Goal: Task Accomplishment & Management: Use online tool/utility

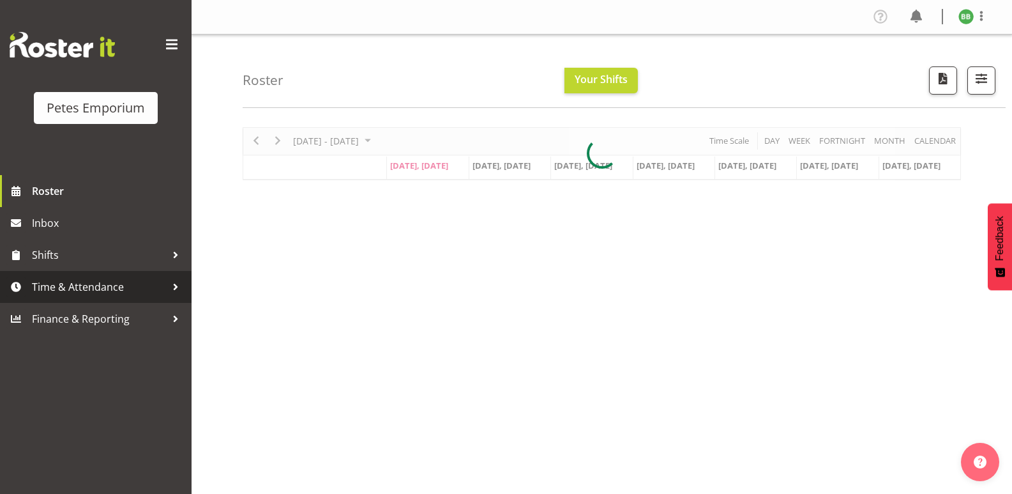
click at [103, 296] on span "Time & Attendance" at bounding box center [99, 286] width 134 height 19
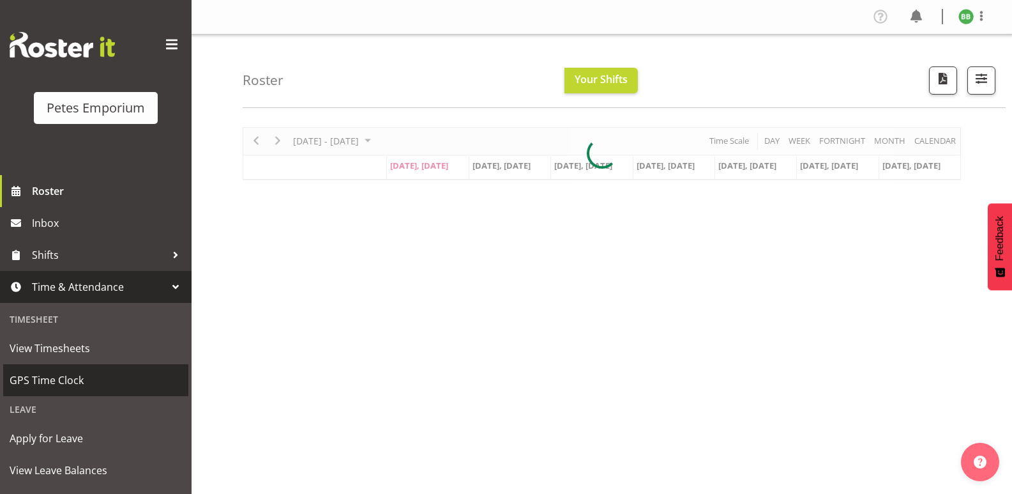
click at [99, 382] on span "GPS Time Clock" at bounding box center [96, 379] width 172 height 19
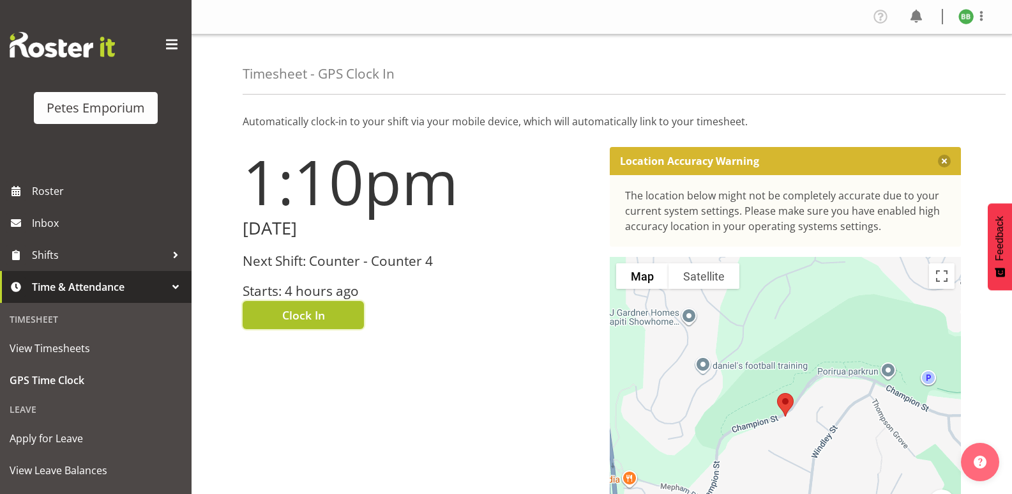
click at [329, 315] on button "Clock In" at bounding box center [303, 315] width 121 height 28
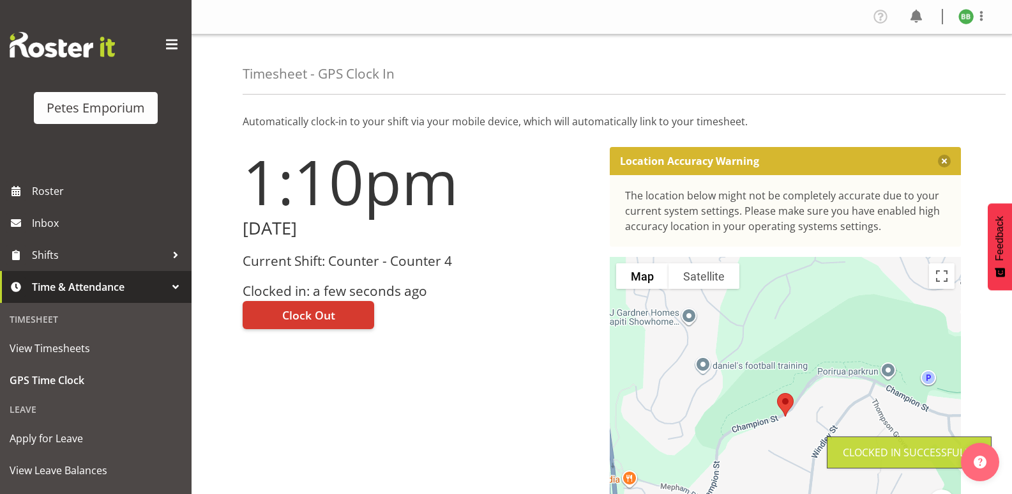
click at [970, 18] on img at bounding box center [965, 16] width 15 height 15
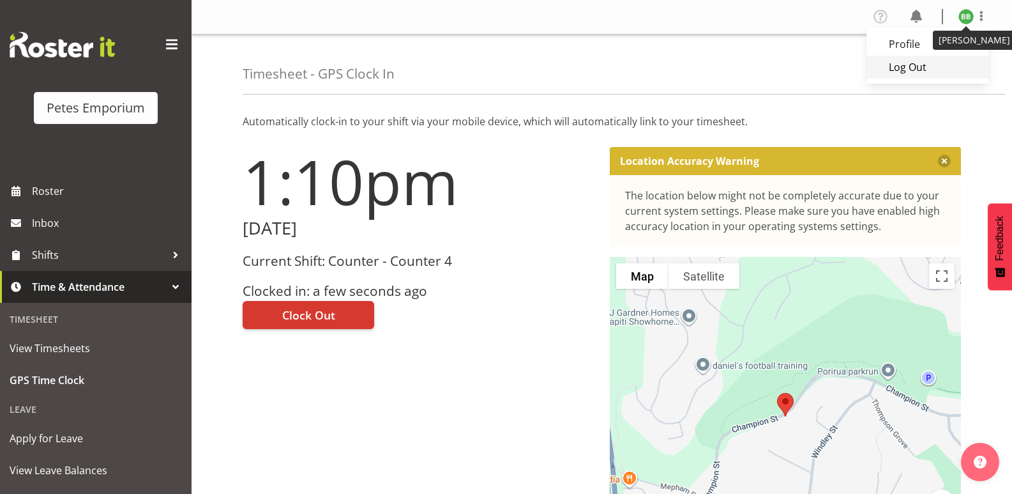
click at [909, 65] on link "Log Out" at bounding box center [927, 67] width 123 height 23
